Goal: Task Accomplishment & Management: Manage account settings

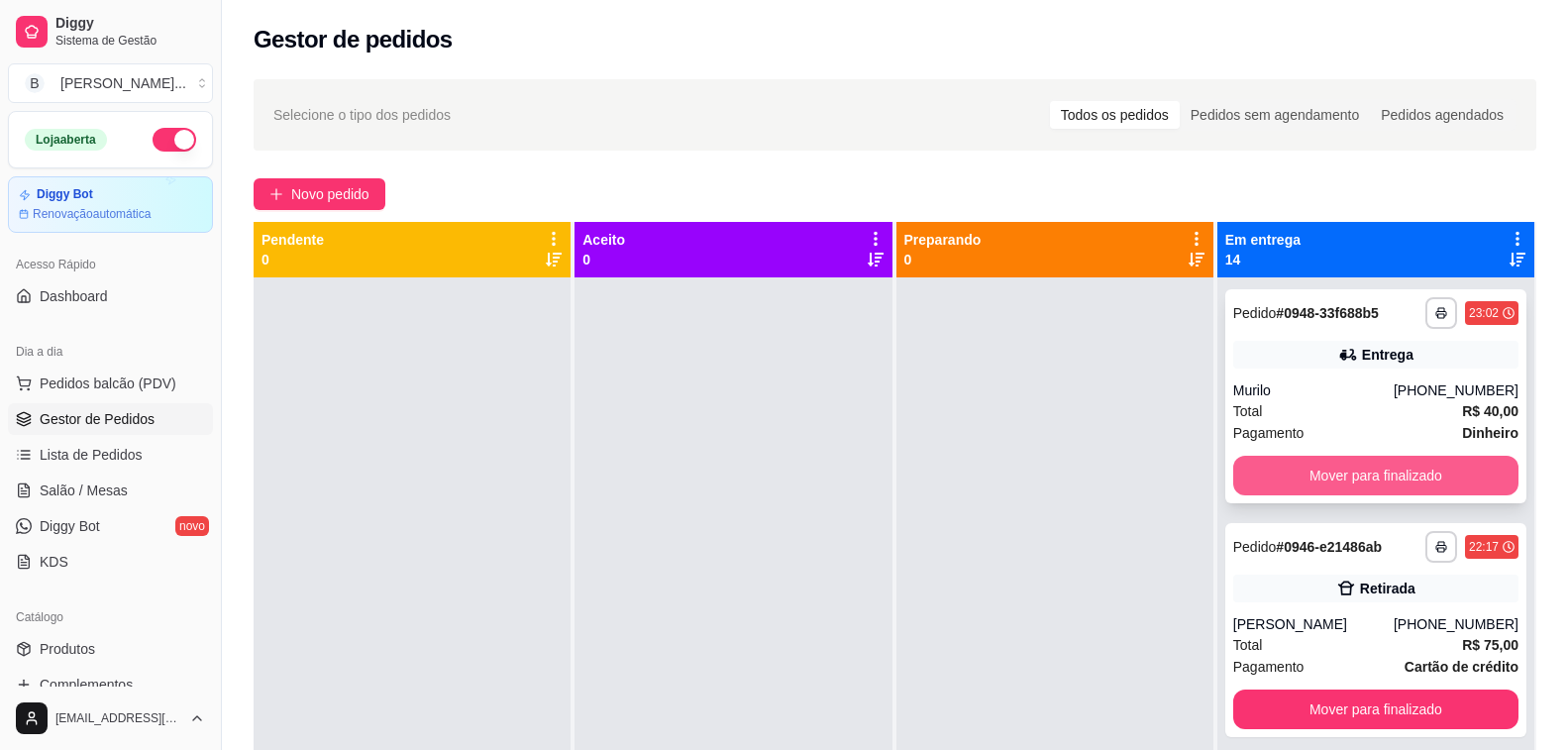
click at [1295, 481] on button "Mover para finalizado" at bounding box center [1376, 476] width 286 height 40
click at [1295, 481] on button "Mover para finalizado" at bounding box center [1376, 476] width 278 height 39
click at [1295, 481] on button "Mover para finalizado" at bounding box center [1376, 476] width 286 height 40
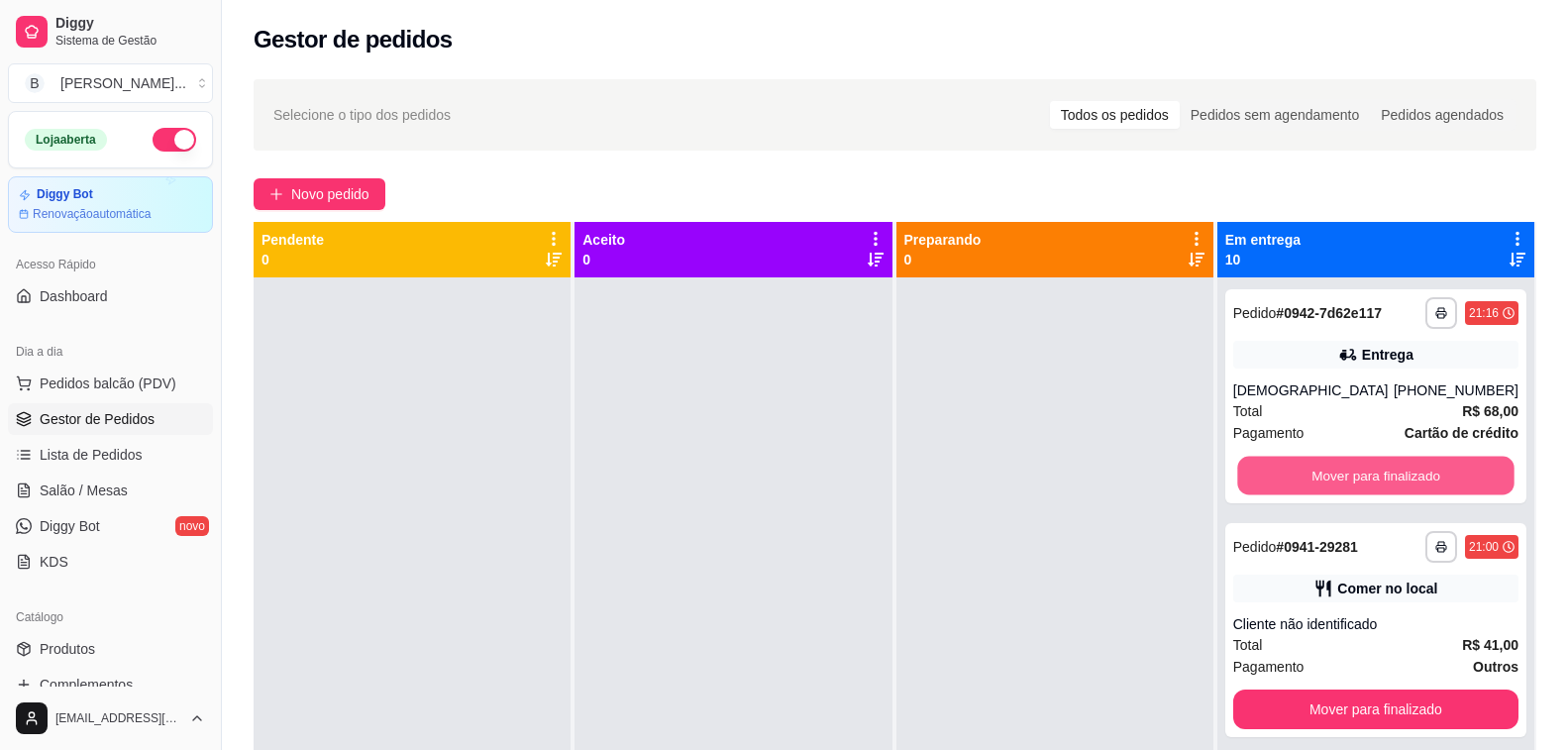
click at [1295, 481] on button "Mover para finalizado" at bounding box center [1376, 476] width 278 height 39
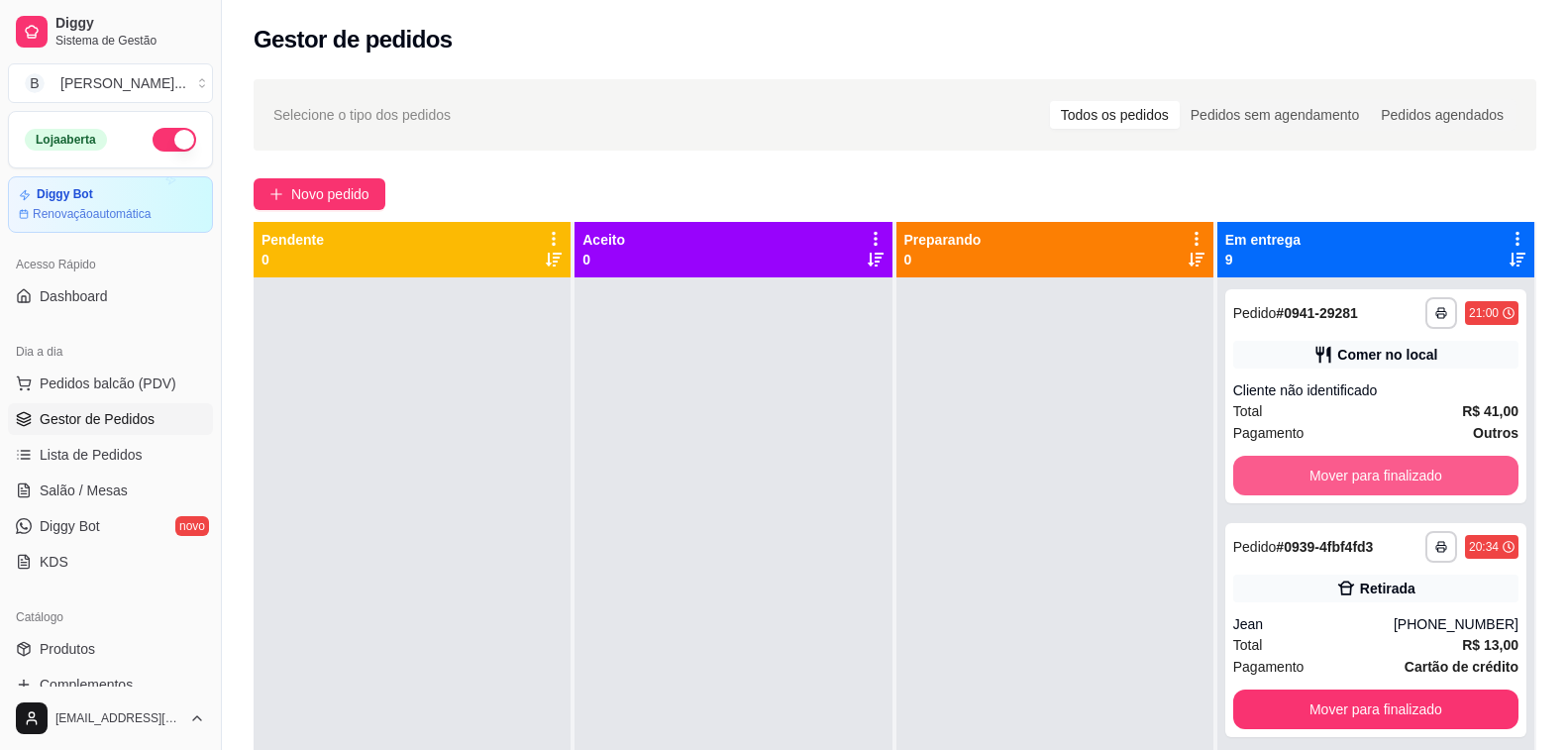
click at [1295, 481] on button "Mover para finalizado" at bounding box center [1376, 476] width 286 height 40
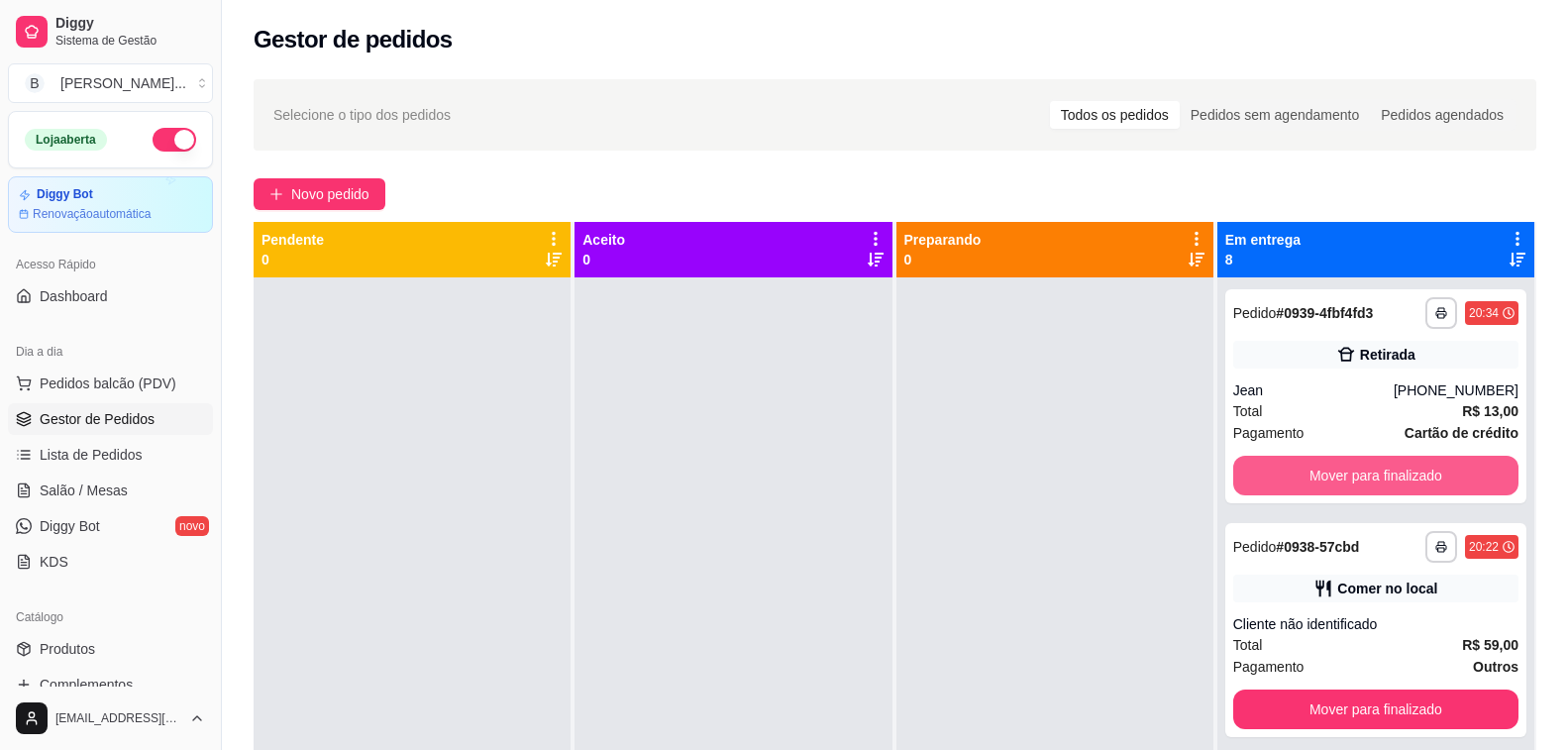
click at [1295, 481] on button "Mover para finalizado" at bounding box center [1376, 476] width 286 height 40
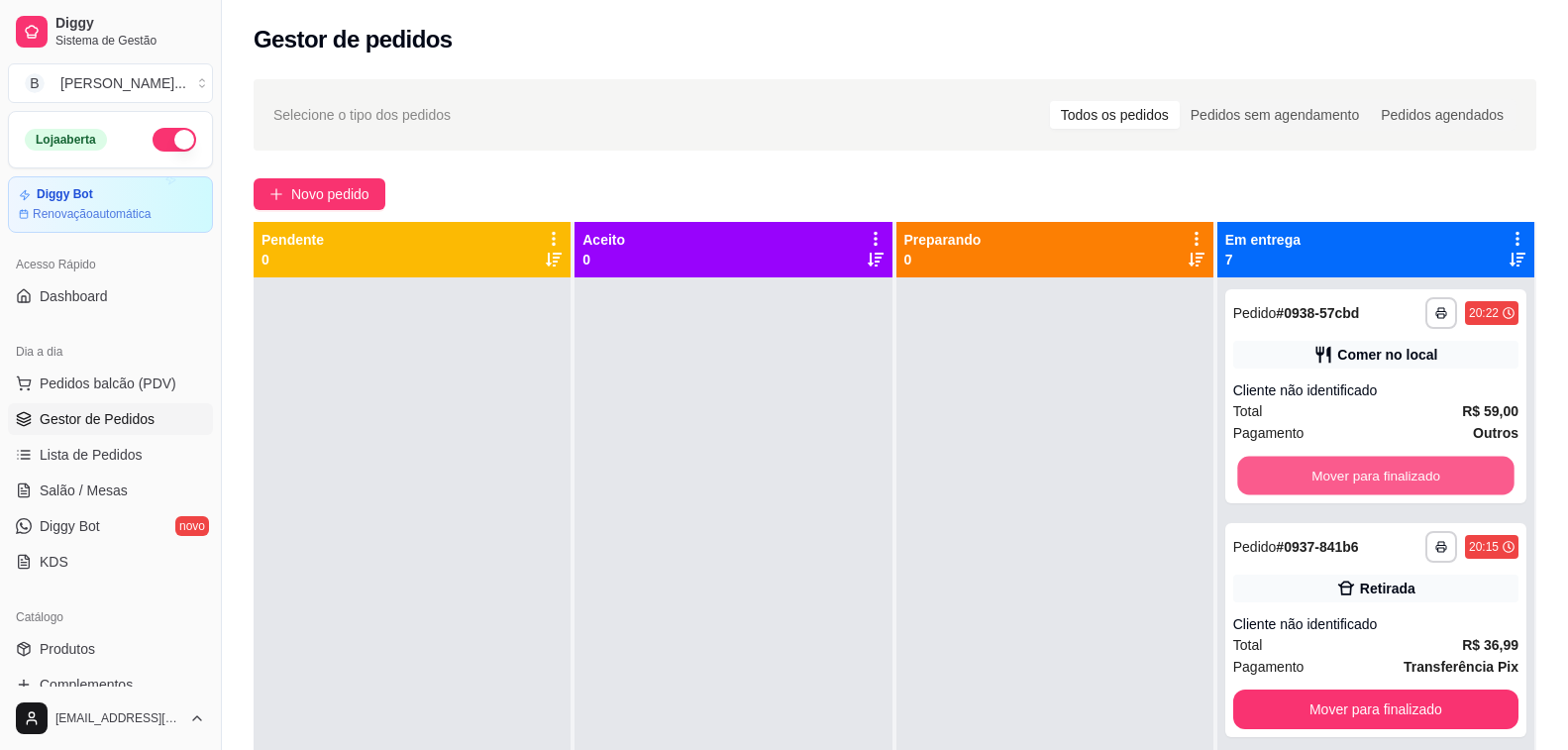
click at [1295, 481] on button "Mover para finalizado" at bounding box center [1376, 476] width 278 height 39
click at [1295, 481] on div "Mover para finalizado" at bounding box center [1376, 476] width 286 height 40
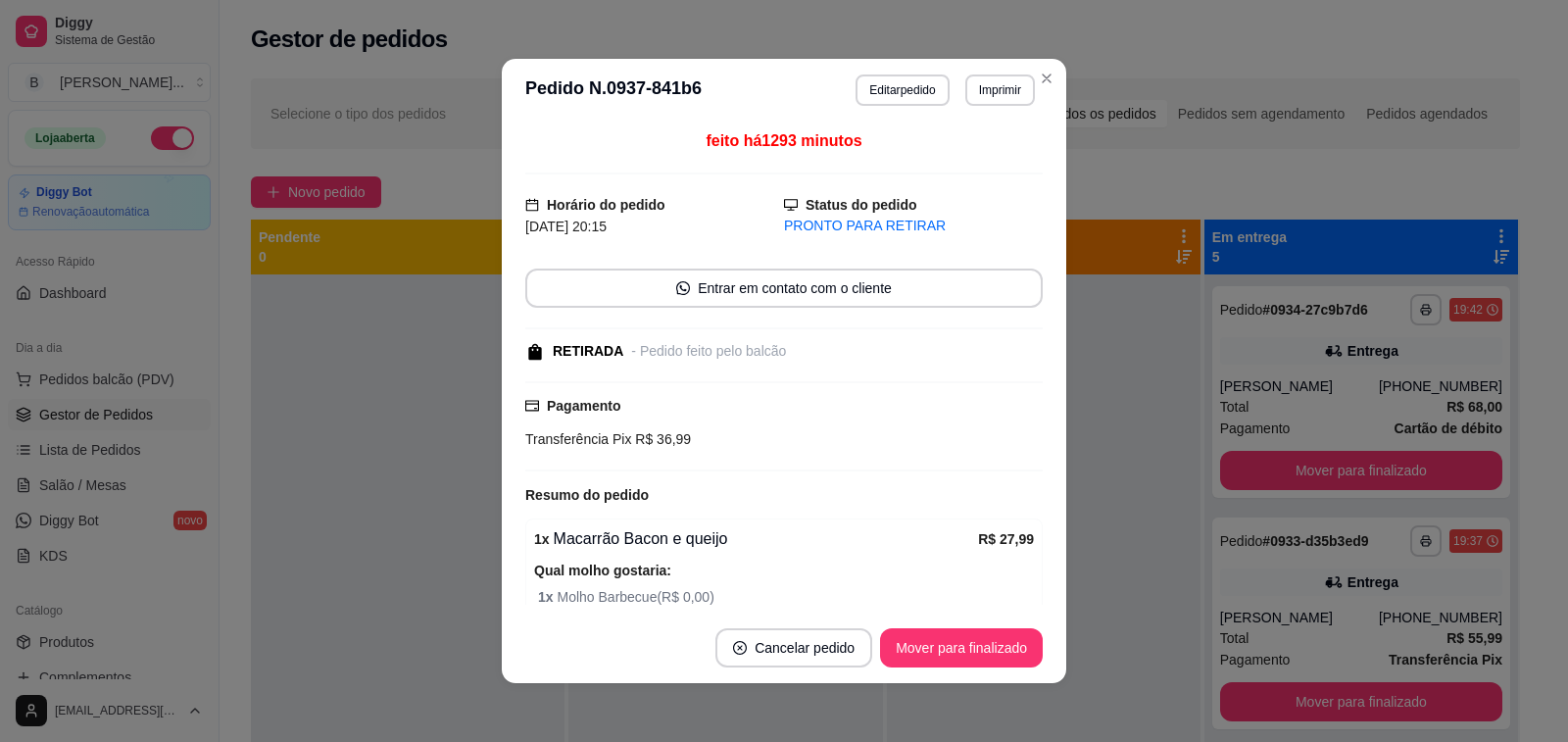
click at [1281, 476] on button "Mover para finalizado" at bounding box center [1361, 471] width 283 height 39
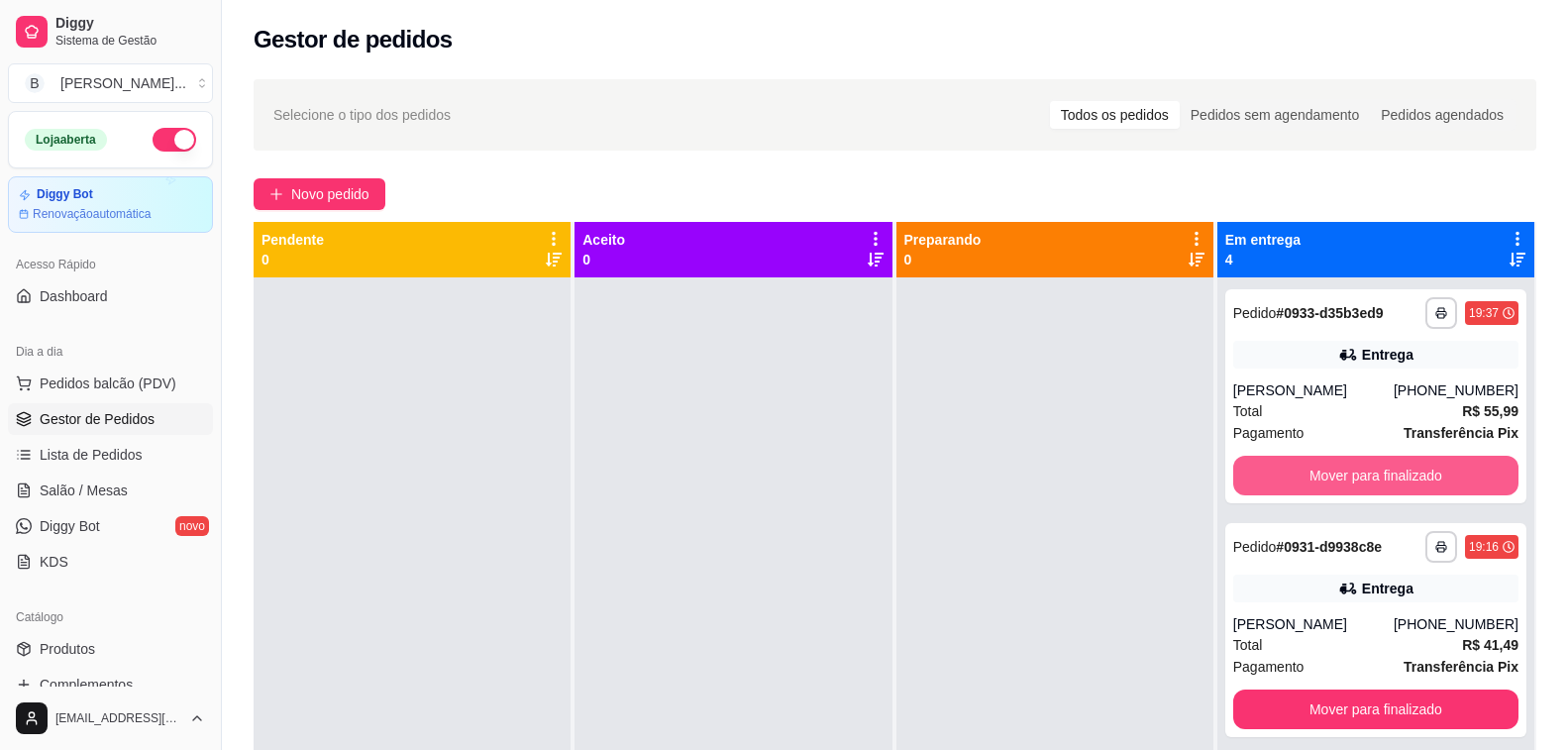
click at [1295, 481] on button "Mover para finalizado" at bounding box center [1376, 476] width 286 height 40
click at [1295, 481] on button "Mover para finalizado" at bounding box center [1376, 476] width 278 height 39
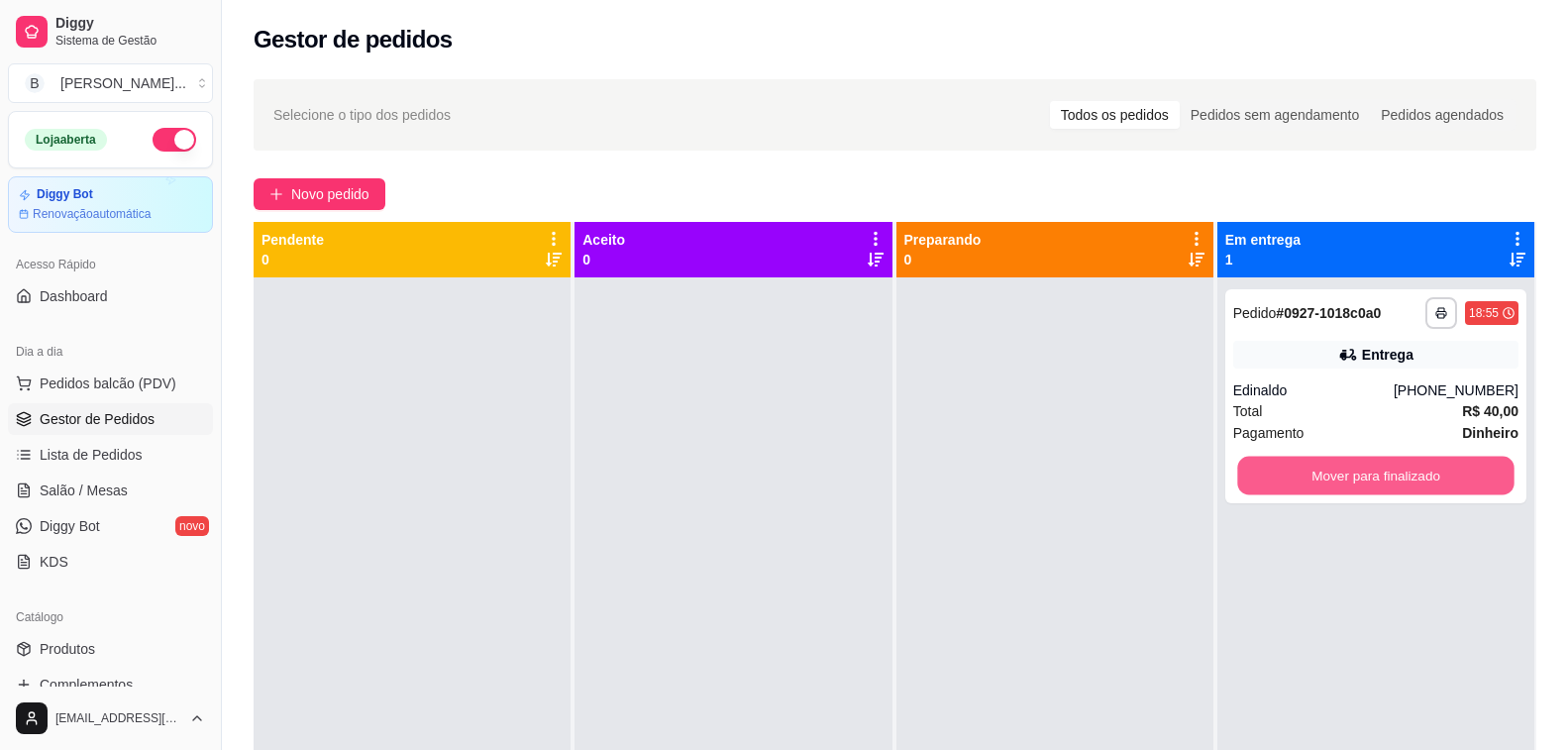
click at [1295, 481] on button "Mover para finalizado" at bounding box center [1376, 476] width 278 height 39
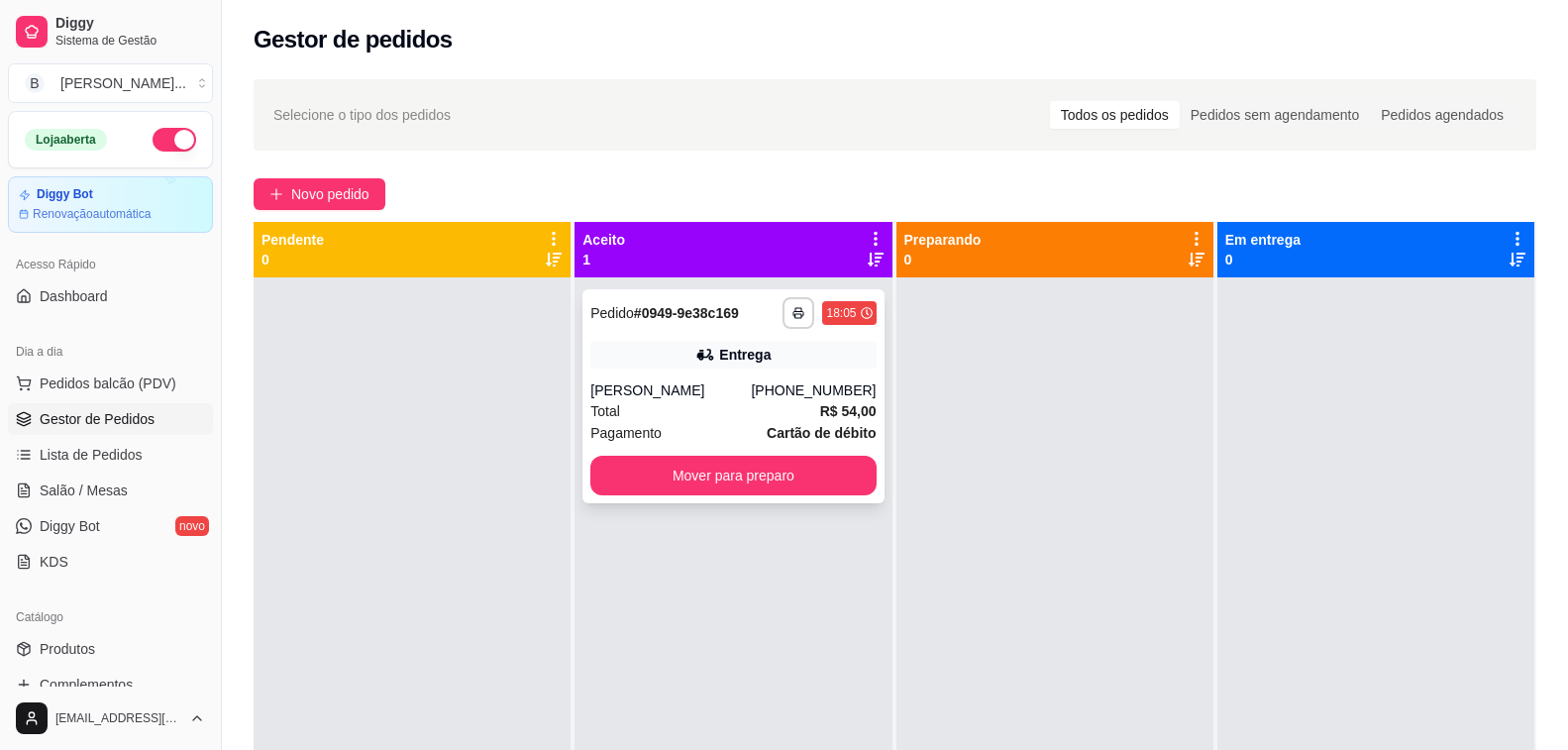
click at [790, 384] on div "[PHONE_NUMBER]" at bounding box center [812, 390] width 124 height 20
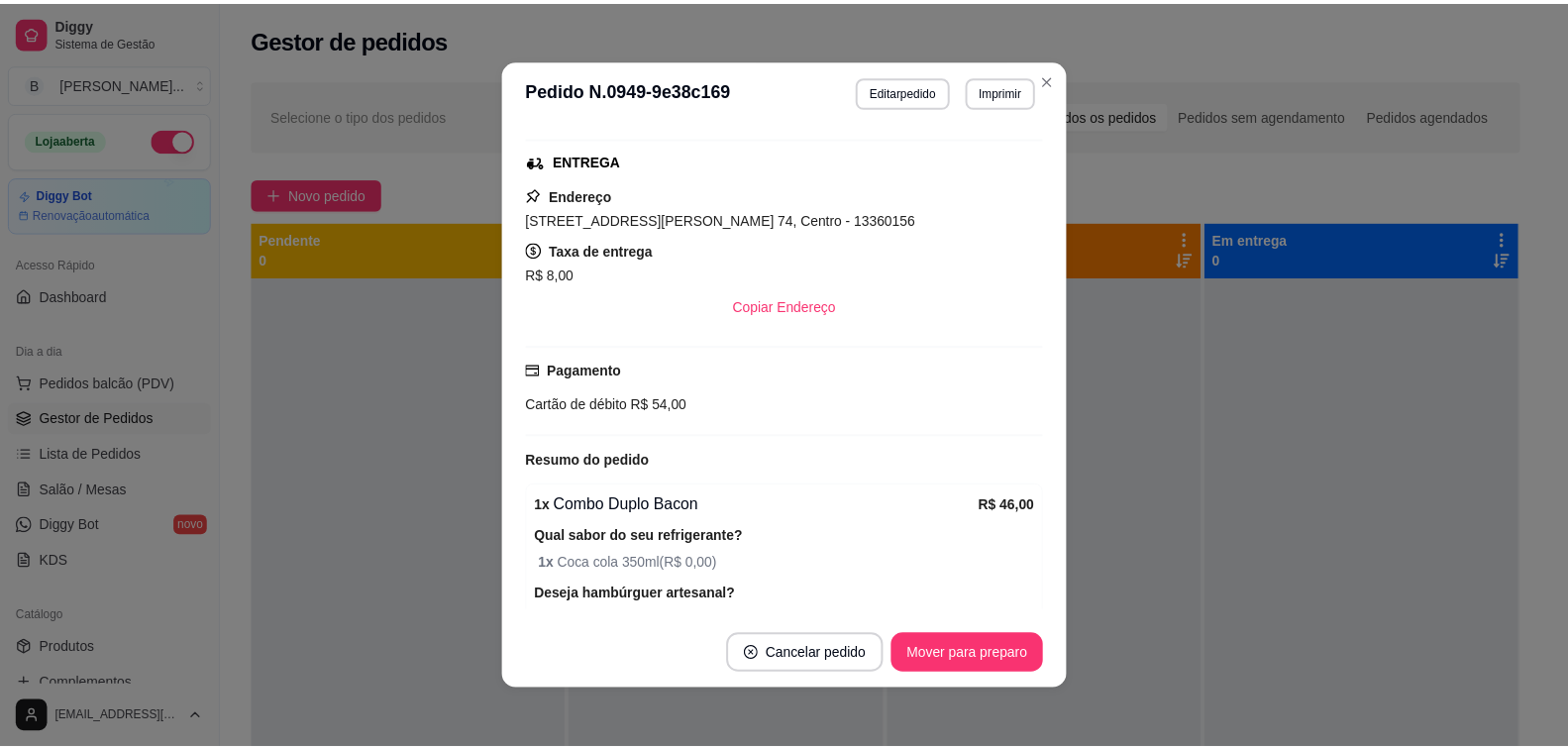
scroll to position [457, 0]
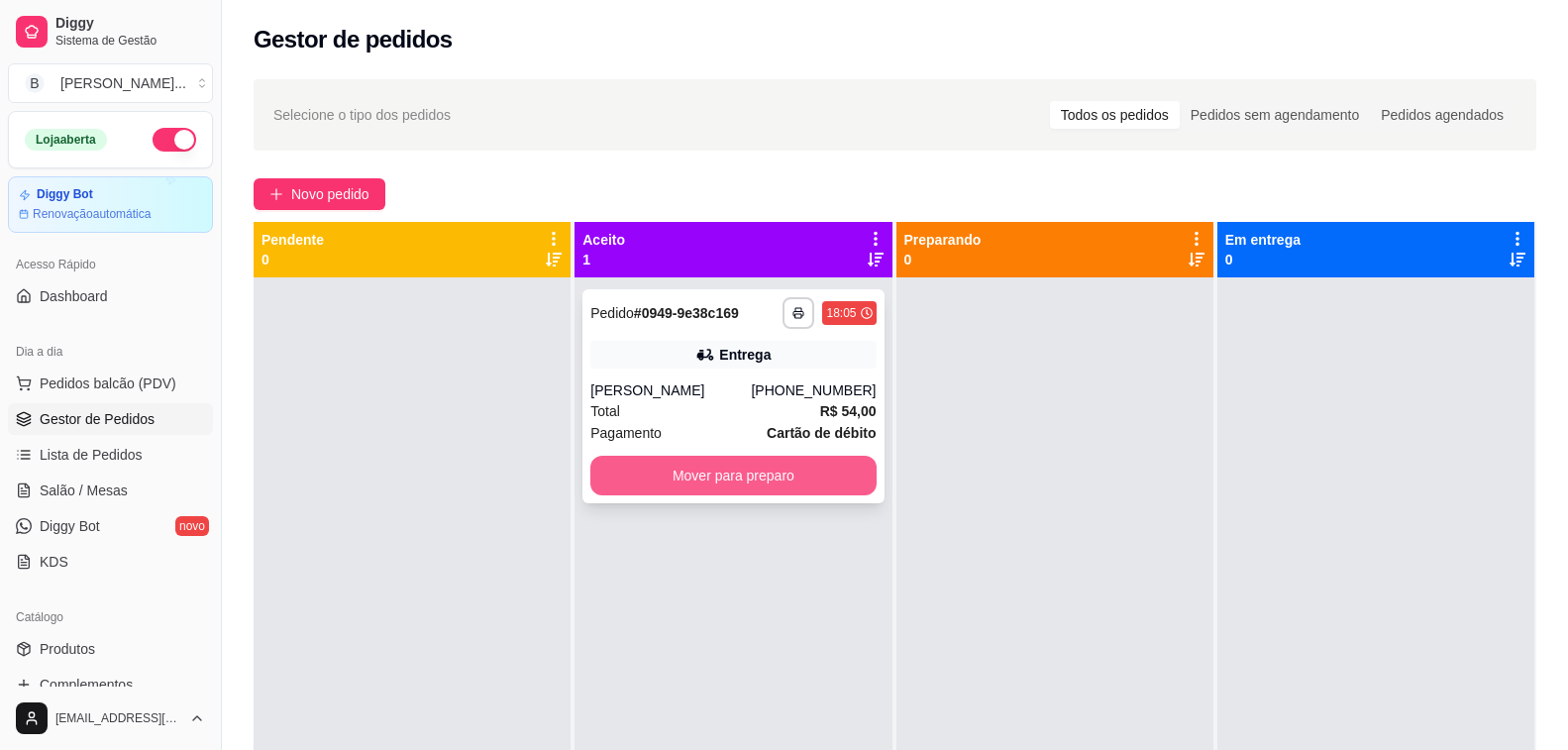
click at [672, 470] on button "Mover para preparo" at bounding box center [733, 476] width 286 height 40
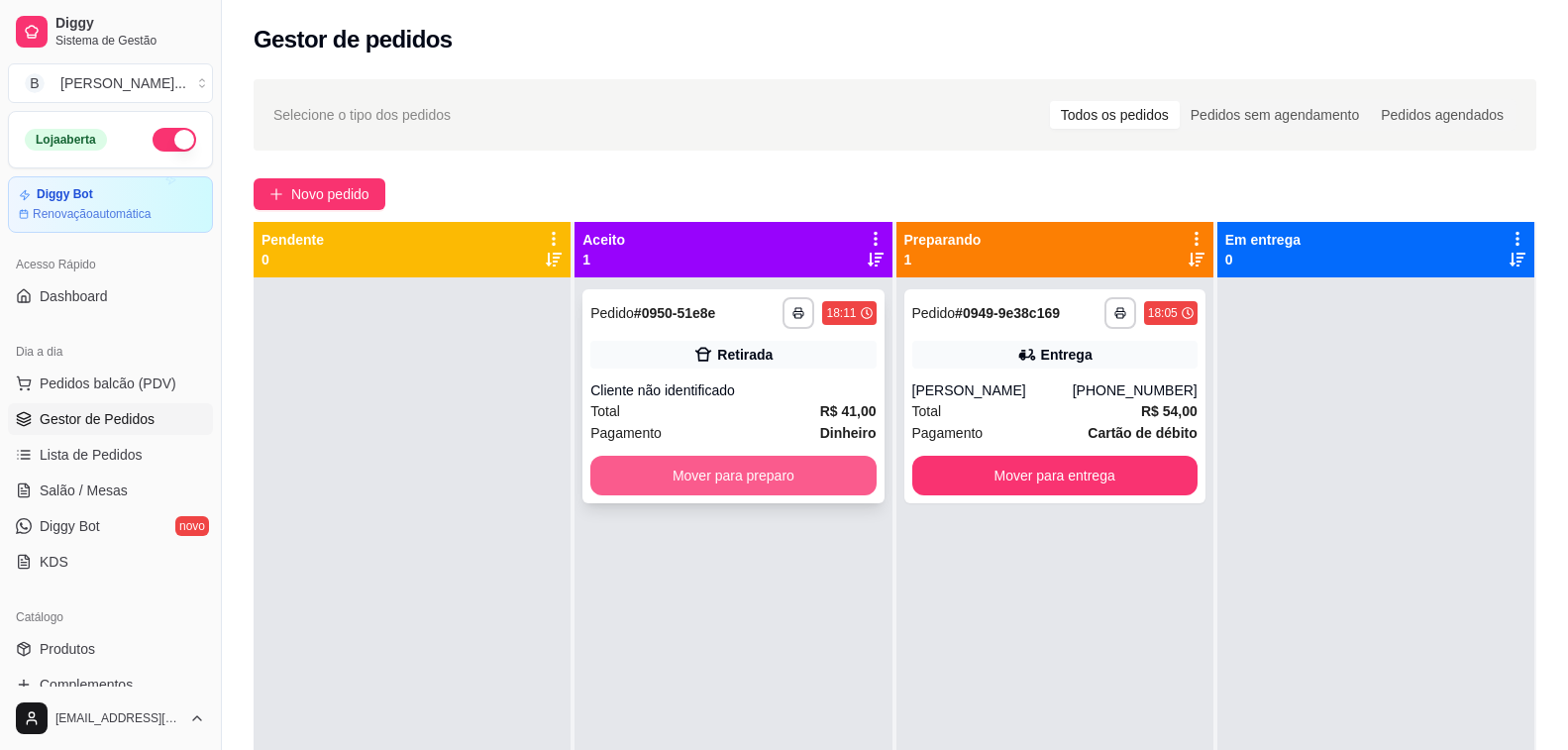
click at [664, 474] on button "Mover para preparo" at bounding box center [733, 476] width 286 height 40
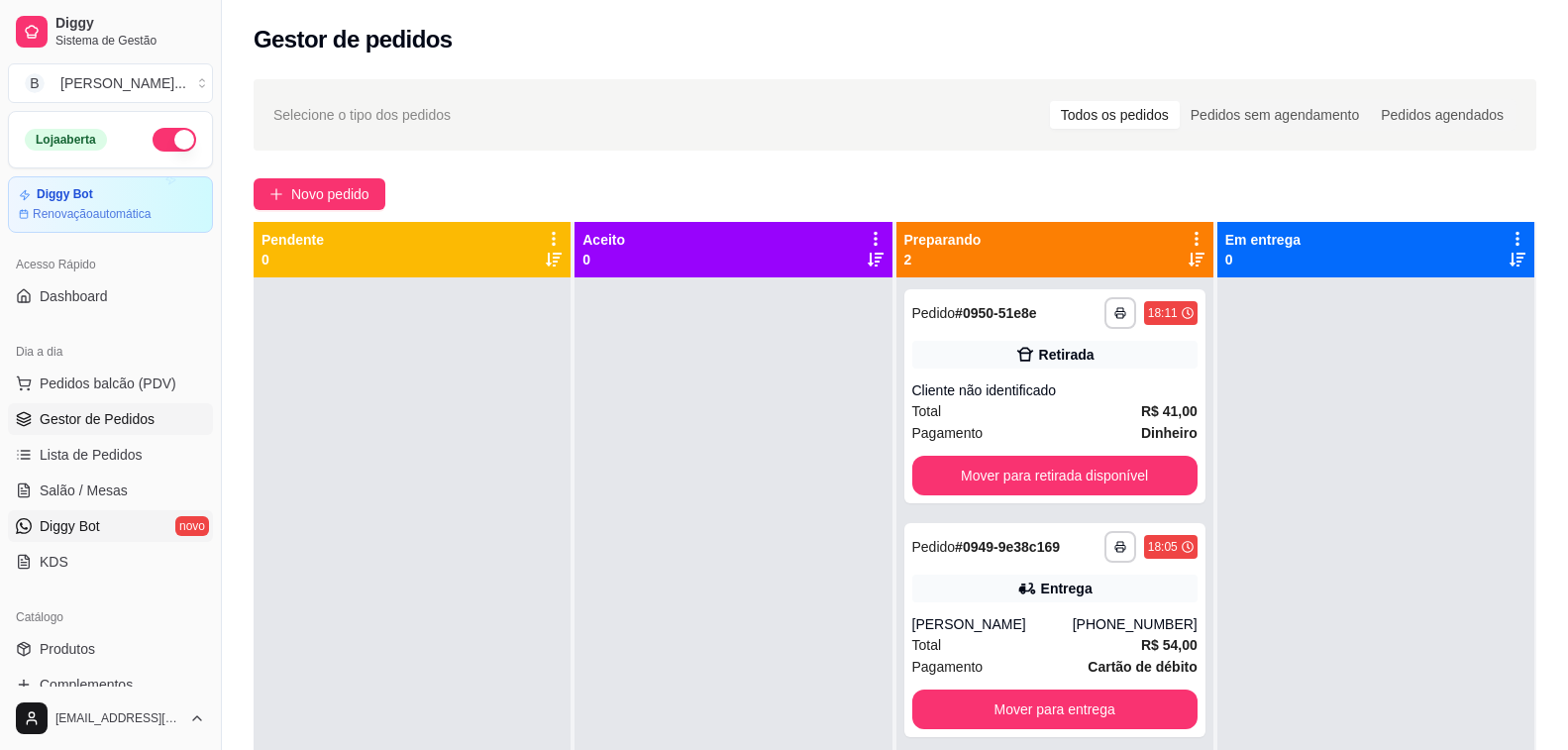
scroll to position [99, 0]
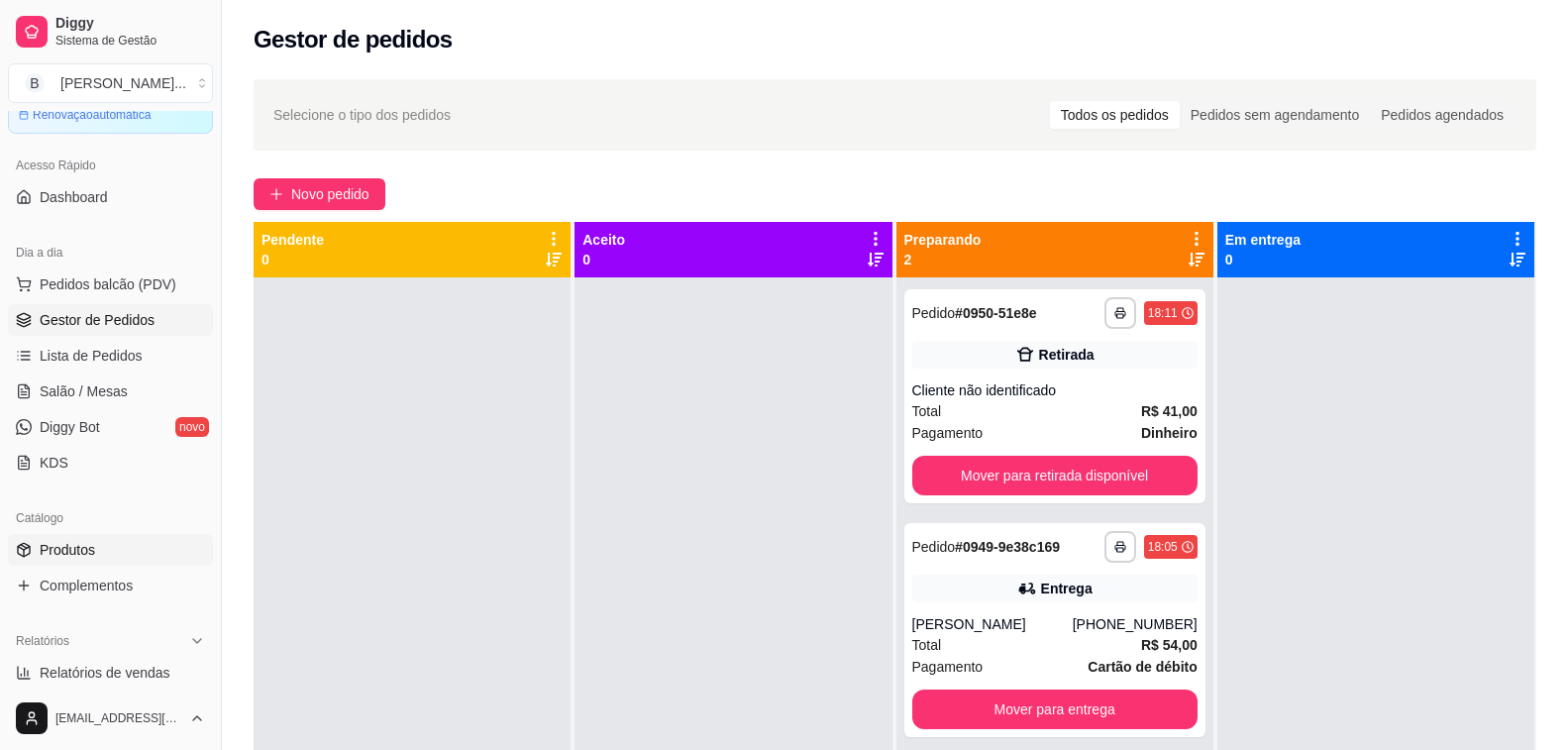
click at [67, 546] on span "Produtos" at bounding box center [68, 550] width 56 height 20
